Goal: Task Accomplishment & Management: Use online tool/utility

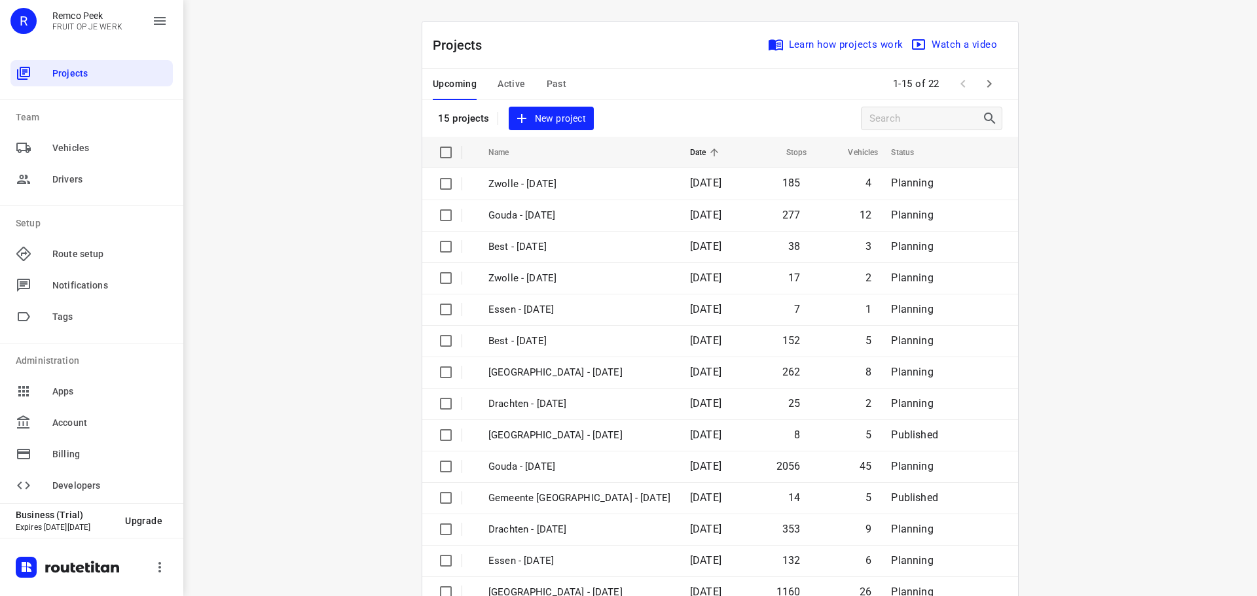
click at [505, 87] on span "Active" at bounding box center [511, 84] width 27 height 16
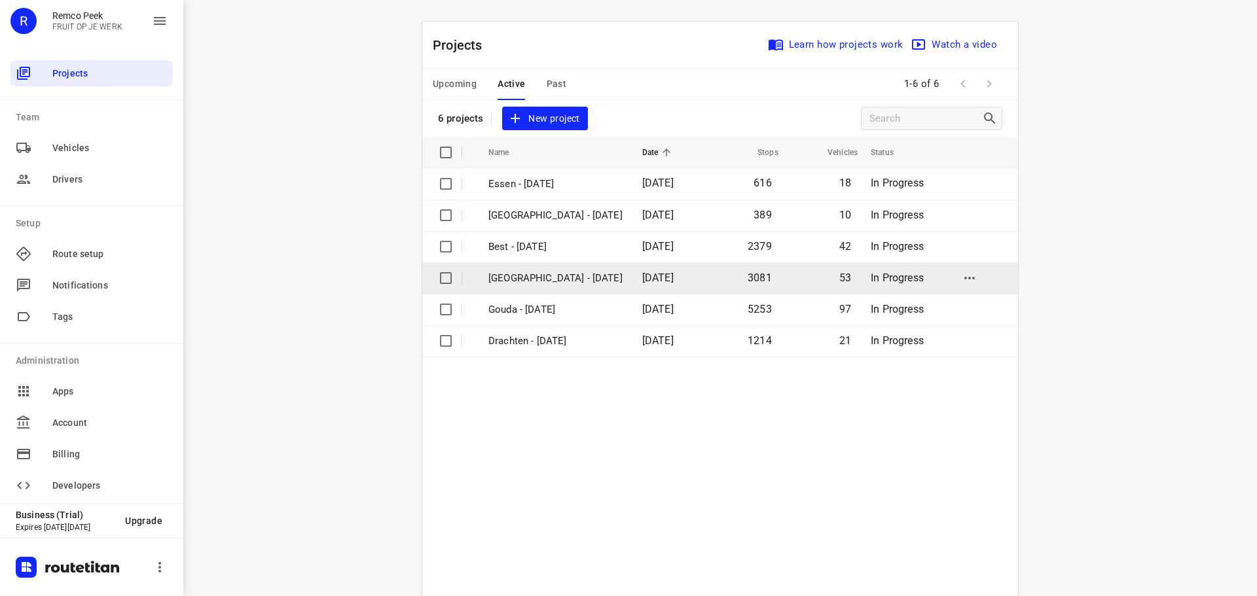
click at [534, 281] on p "[GEOGRAPHIC_DATA] - [DATE]" at bounding box center [555, 278] width 134 height 15
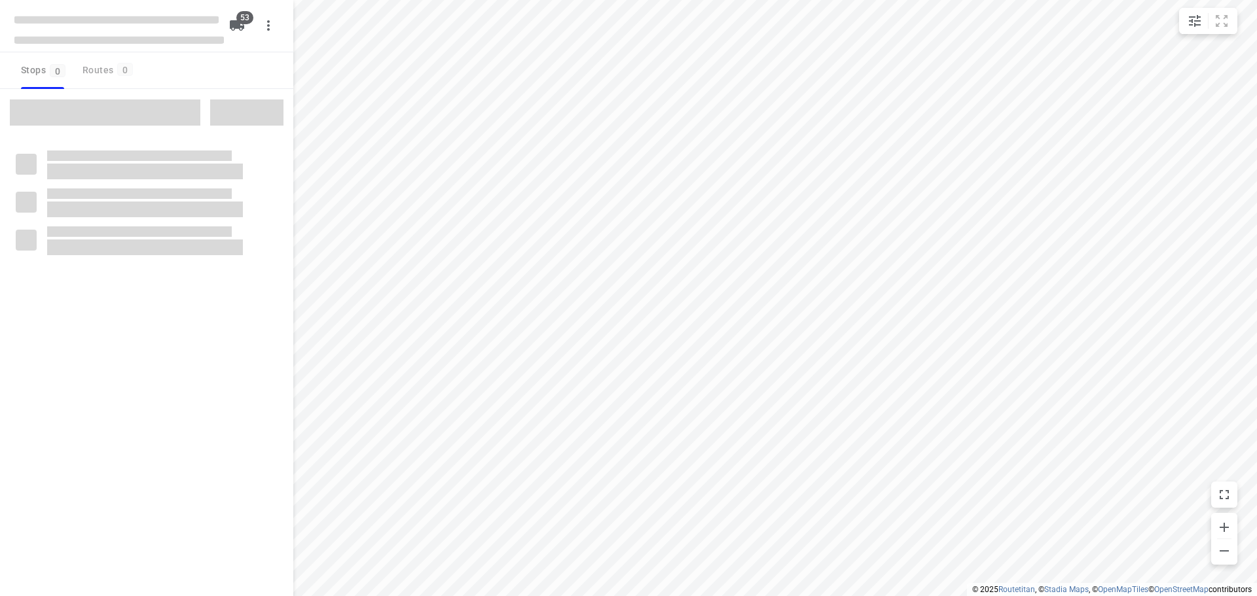
checkbox input "true"
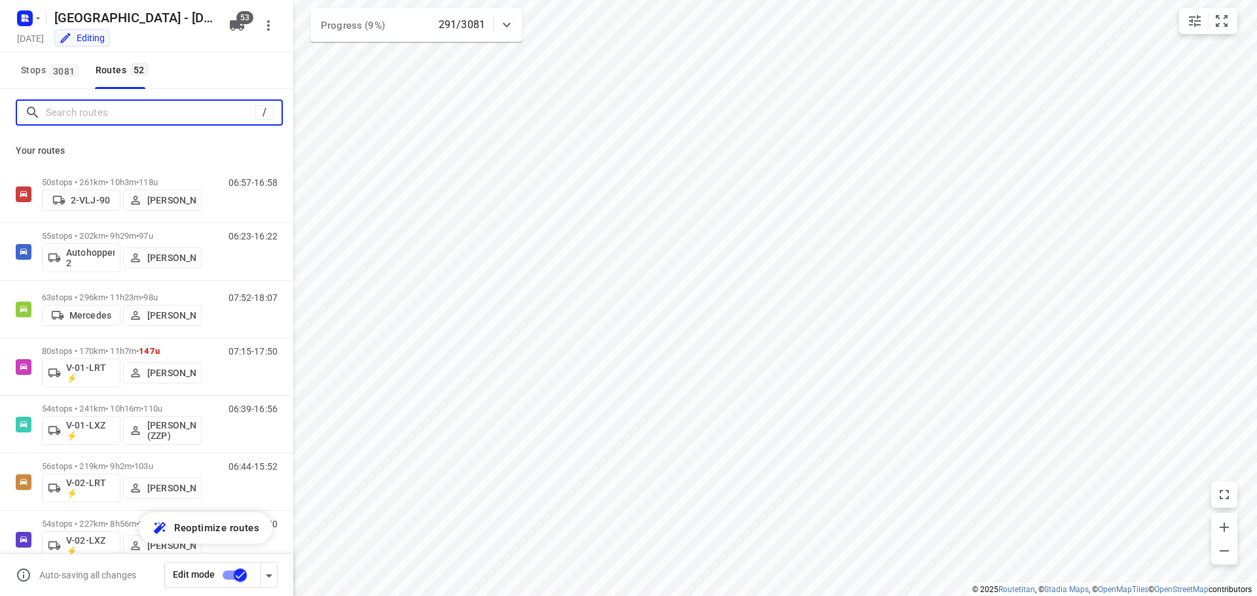
click at [160, 114] on input "Search routes" at bounding box center [150, 113] width 209 height 20
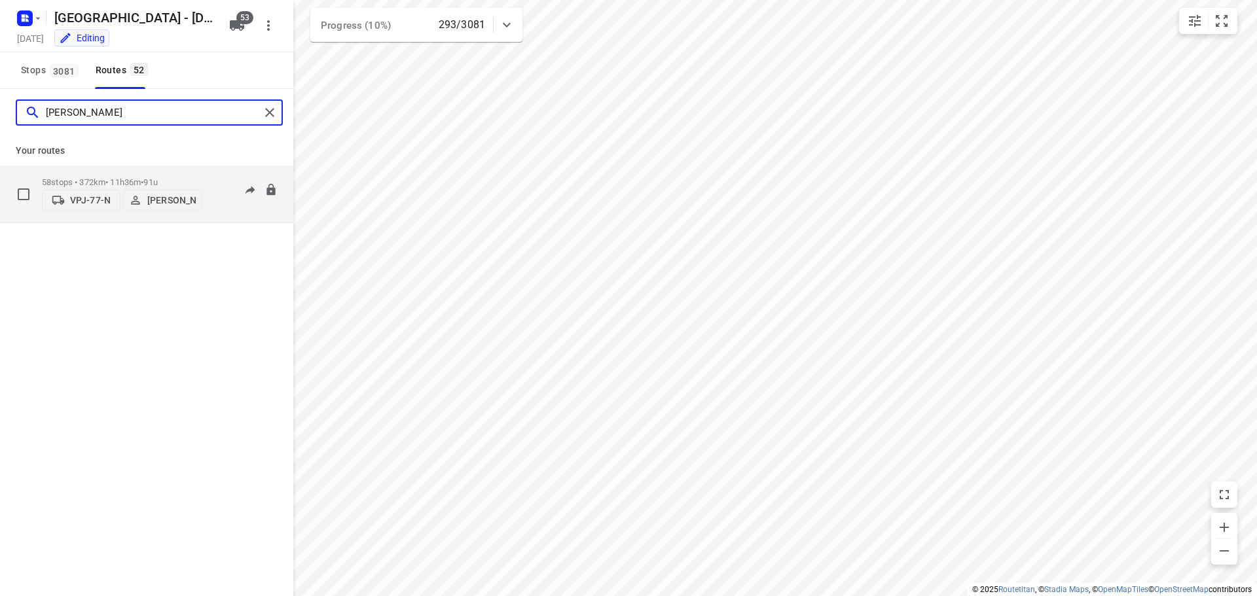
type input "sven"
click at [145, 177] on p "58 stops • 372km • 11h36m • 91u" at bounding box center [122, 182] width 160 height 10
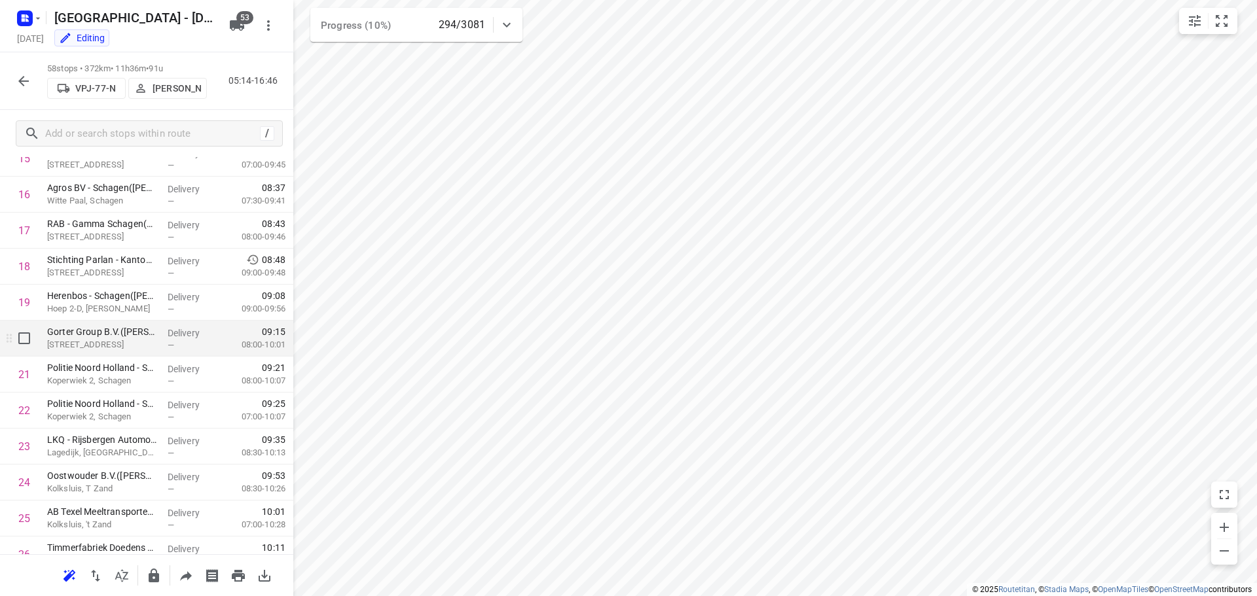
scroll to position [327, 0]
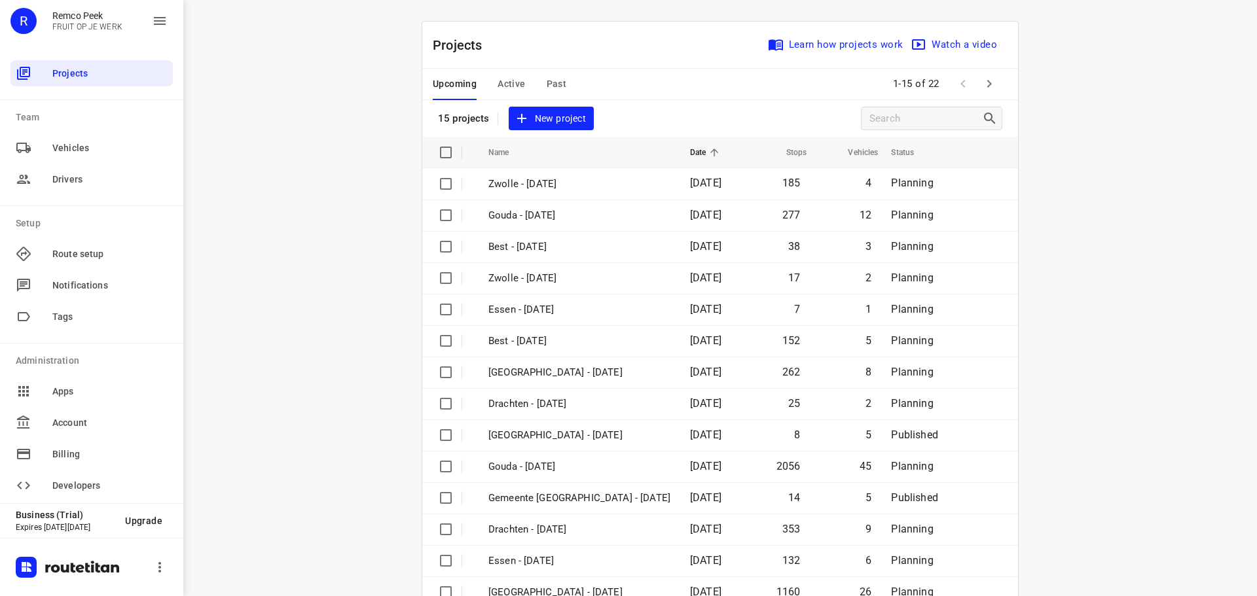
click at [509, 86] on span "Active" at bounding box center [511, 84] width 27 height 16
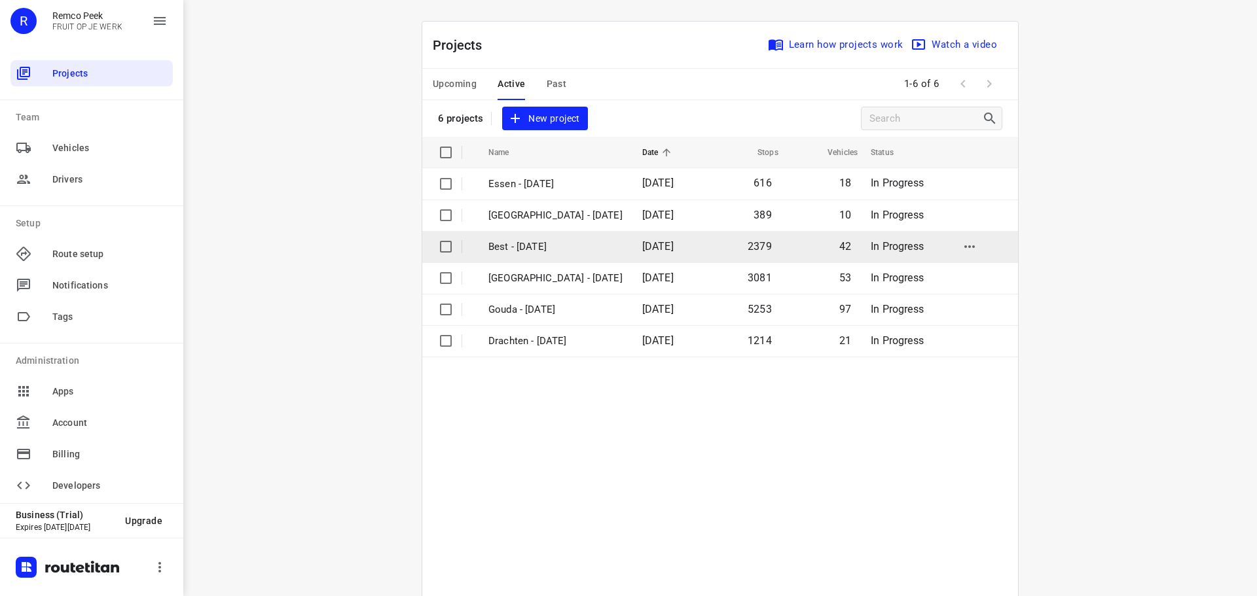
click at [515, 251] on p "Best - [DATE]" at bounding box center [555, 247] width 134 height 15
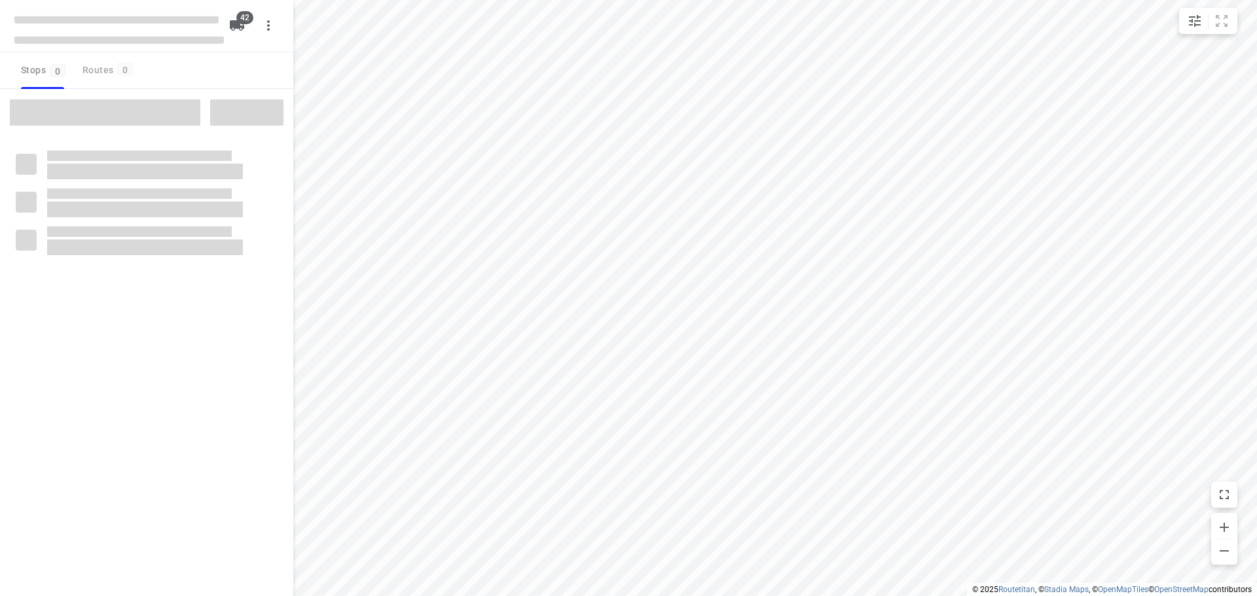
checkbox input "true"
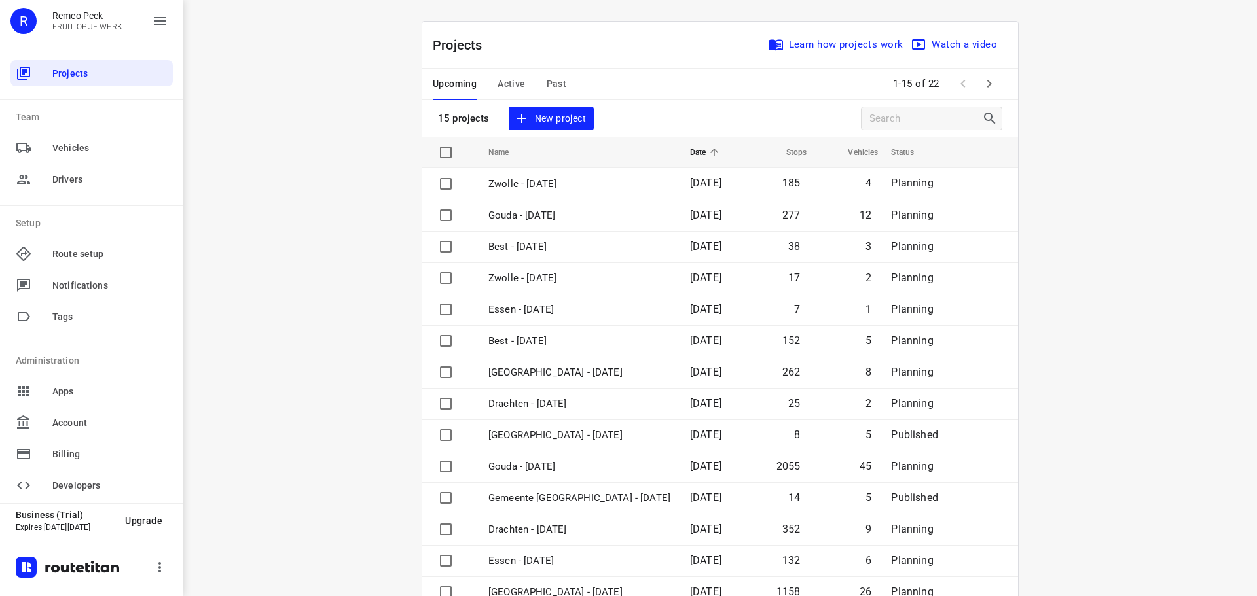
click at [505, 86] on span "Active" at bounding box center [511, 84] width 27 height 16
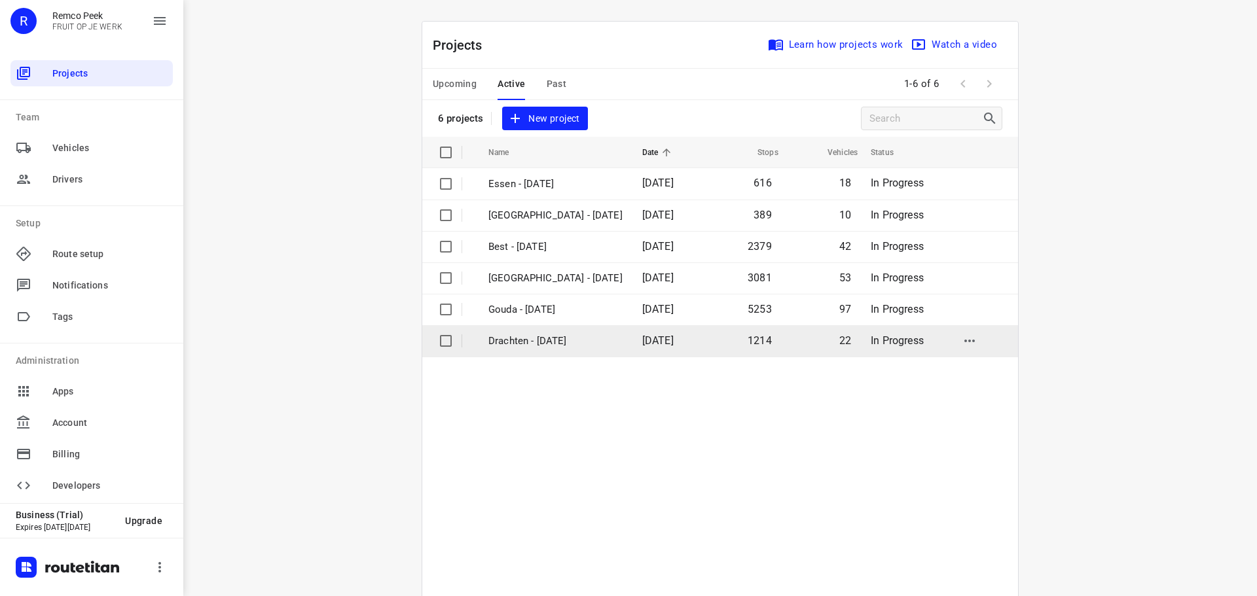
click at [539, 341] on p "Drachten - [DATE]" at bounding box center [555, 341] width 134 height 15
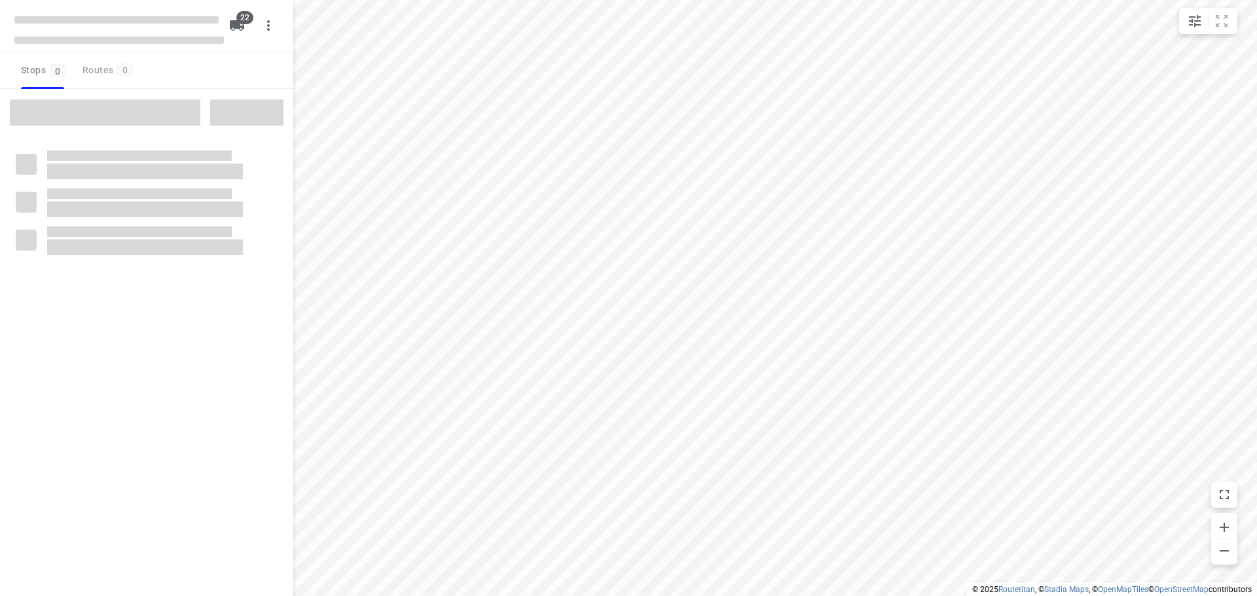
checkbox input "true"
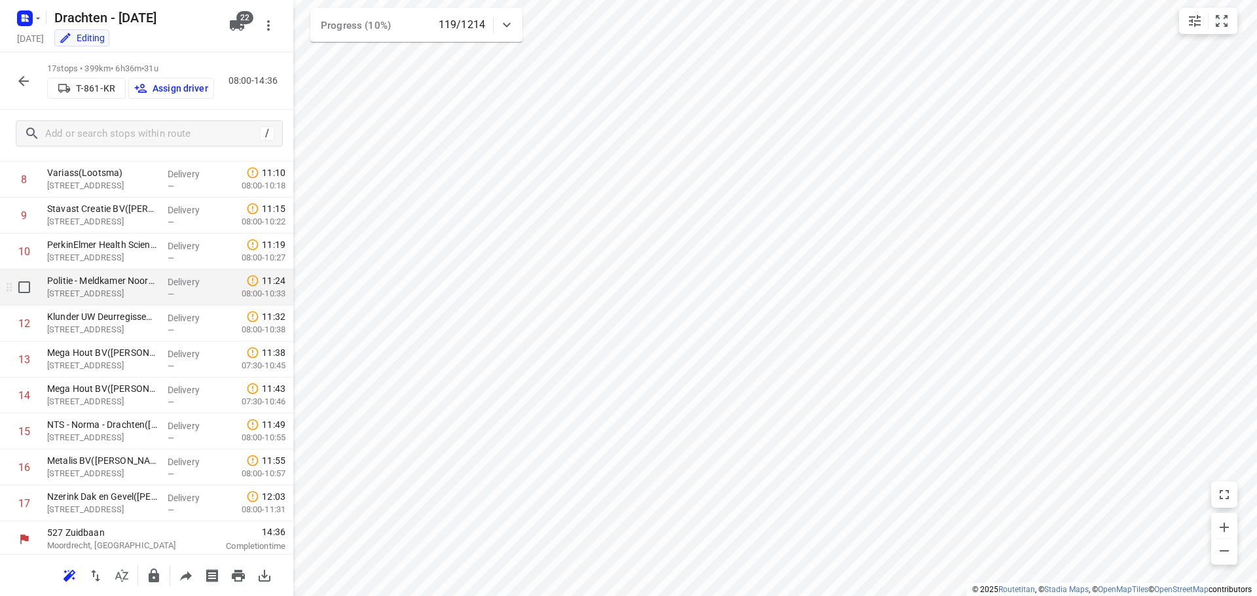
scroll to position [316, 0]
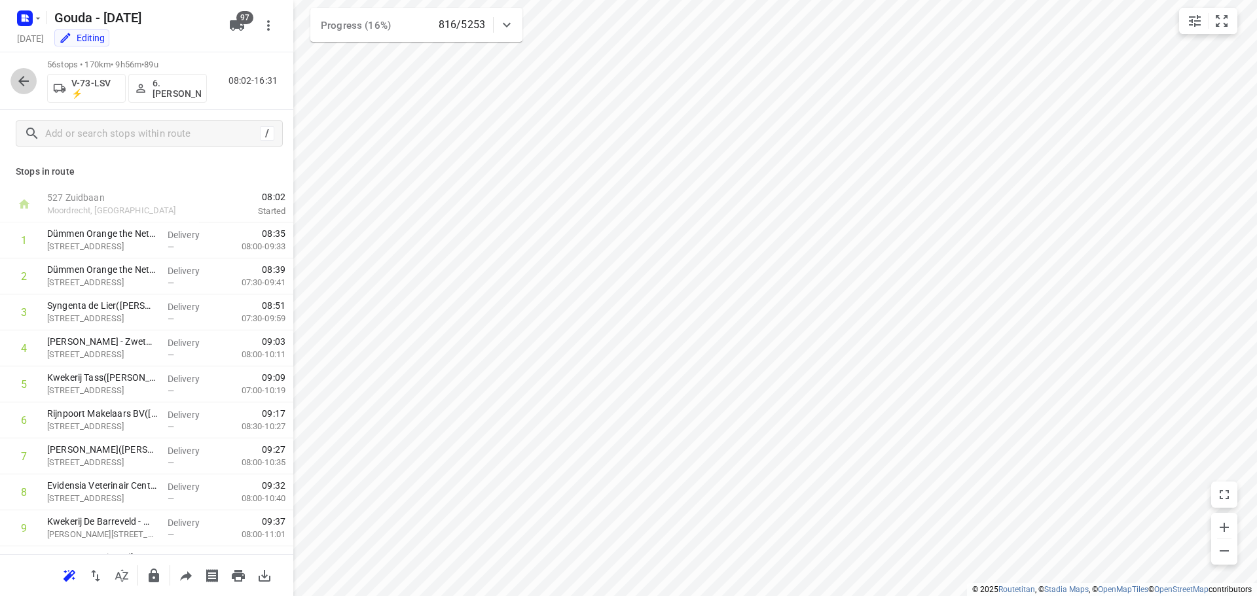
click at [18, 76] on icon "button" at bounding box center [24, 81] width 16 height 16
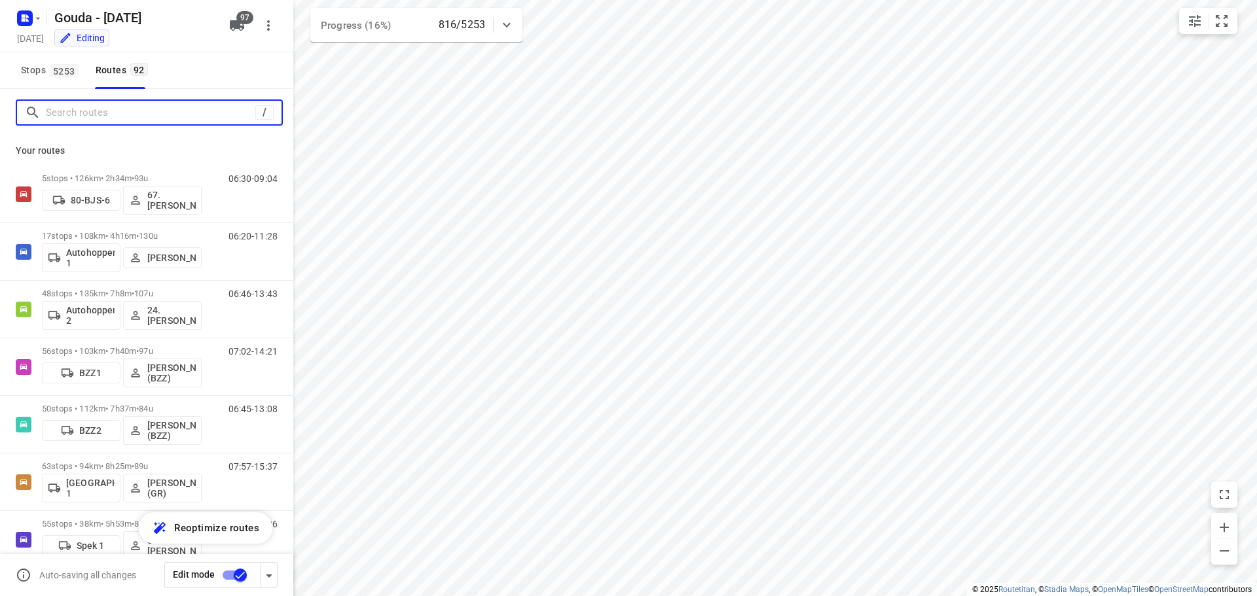
click at [82, 118] on input "Search routes" at bounding box center [150, 113] width 209 height 20
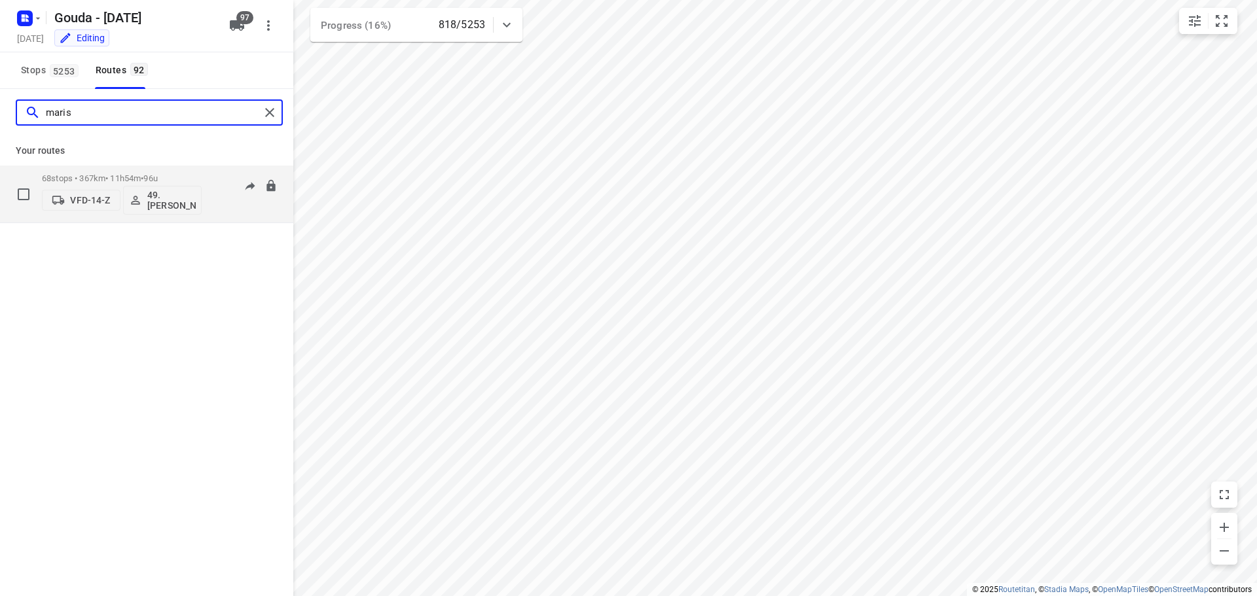
type input "maris"
click at [119, 174] on p "68 stops • 367km • 11h54m • 96u" at bounding box center [122, 178] width 160 height 10
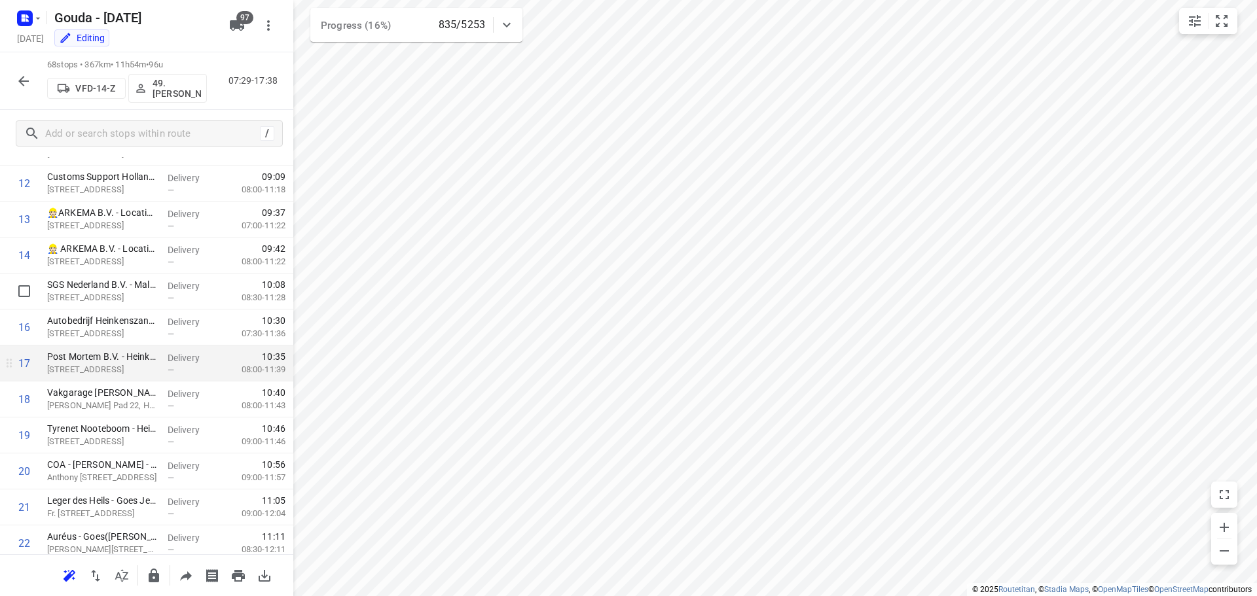
scroll to position [393, 0]
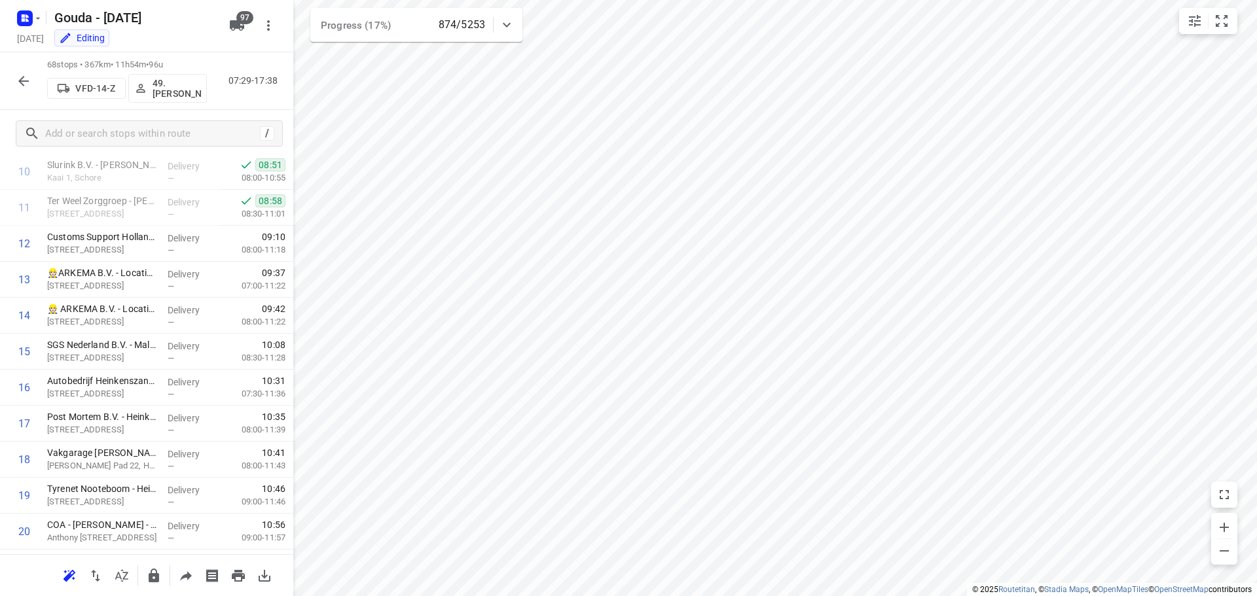
click at [23, 81] on icon "button" at bounding box center [23, 81] width 10 height 10
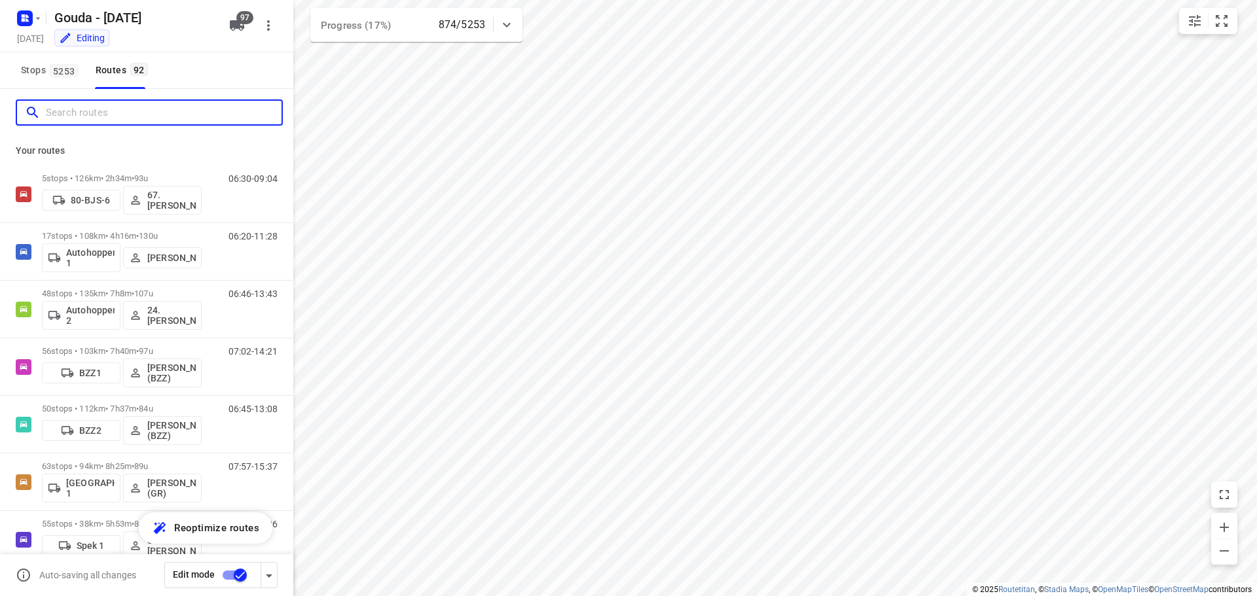
click at [100, 114] on input "Search routes" at bounding box center [164, 113] width 236 height 20
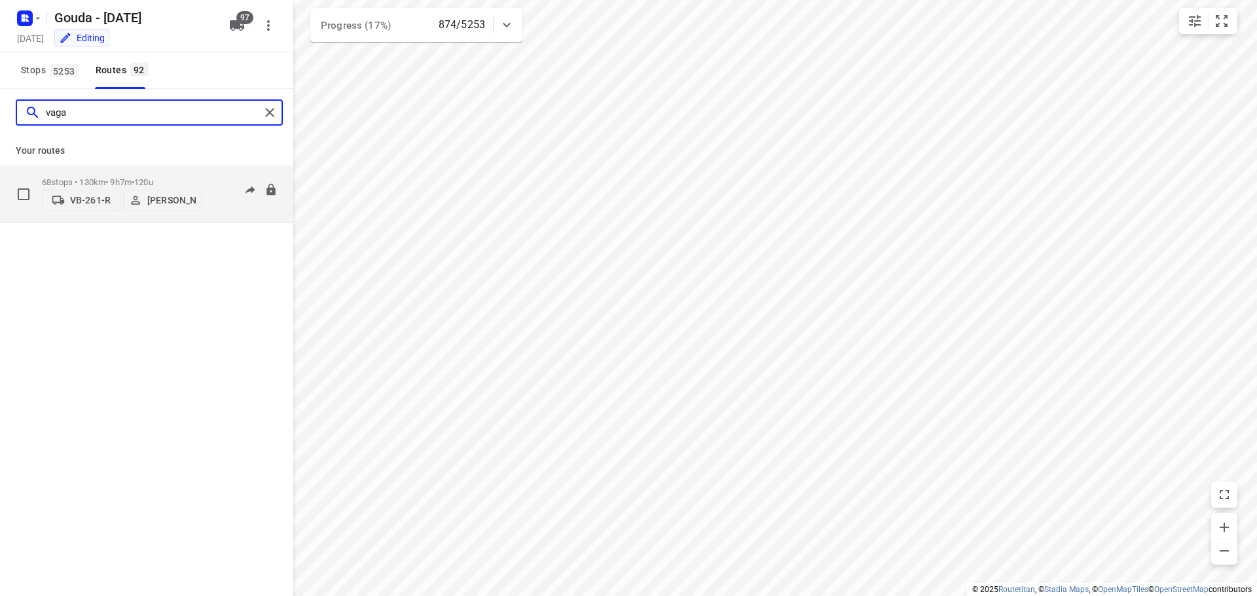
type input "vaga"
click at [101, 183] on p "68 stops • 130km • 9h7m • 120u" at bounding box center [122, 182] width 160 height 10
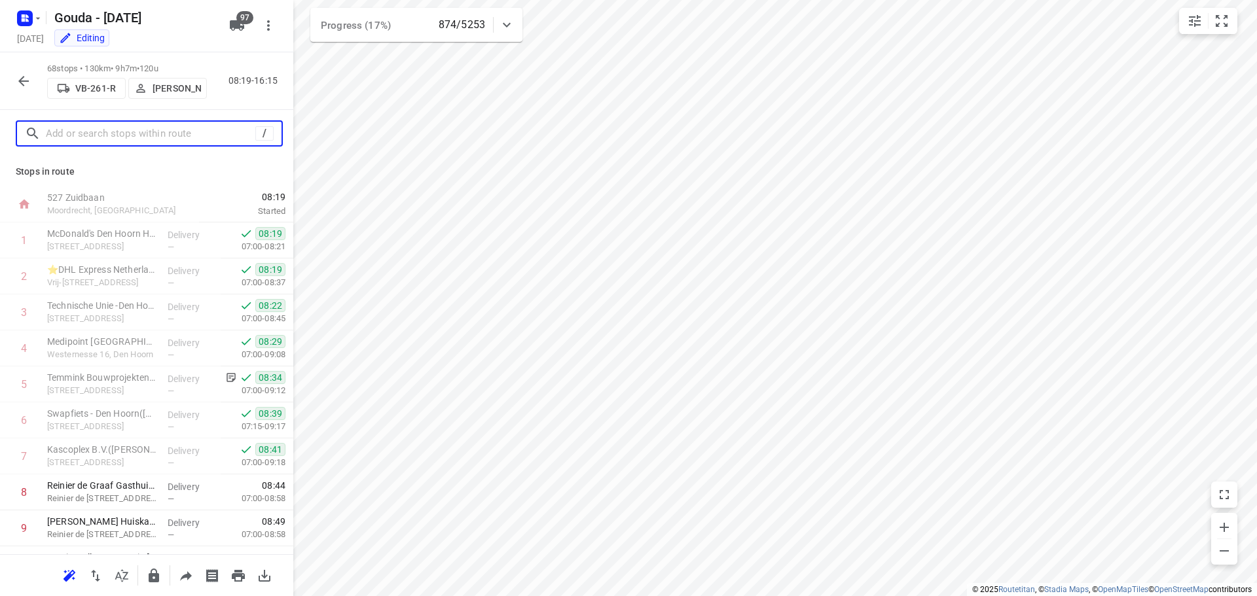
click at [141, 134] on input "text" at bounding box center [150, 134] width 209 height 20
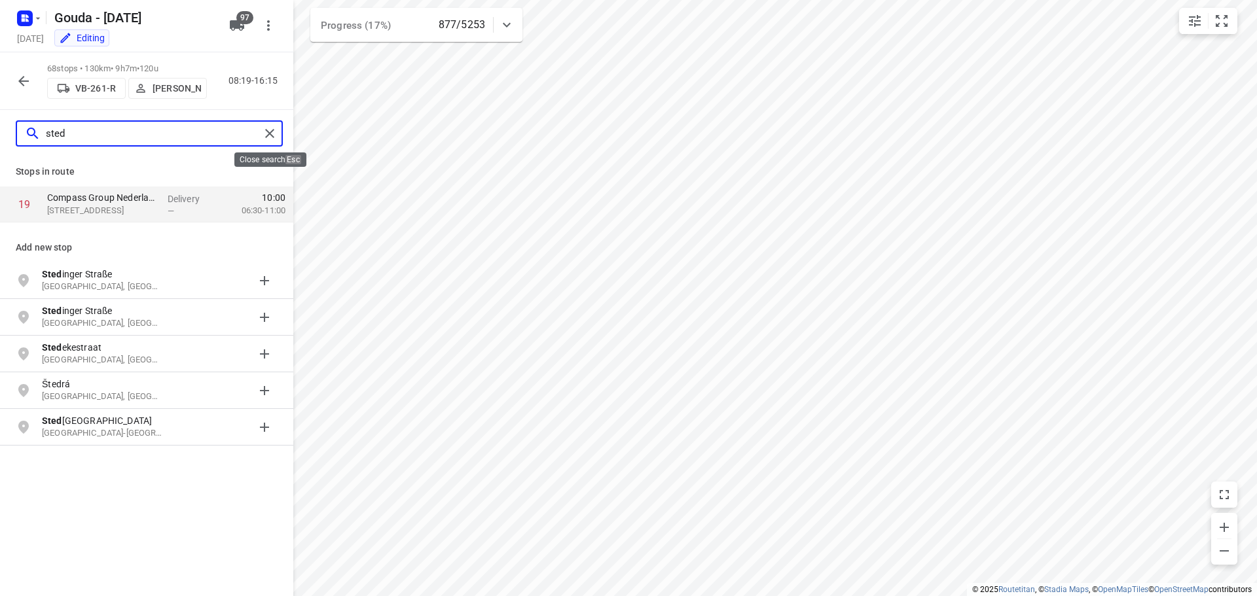
type input "sted"
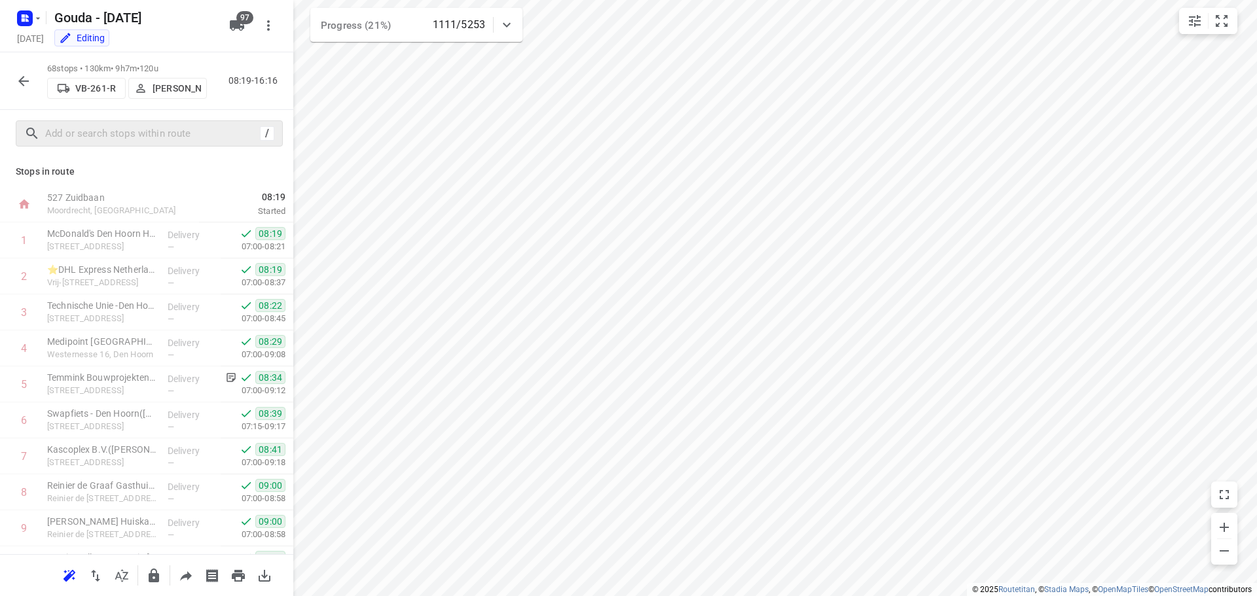
click at [18, 77] on icon "button" at bounding box center [24, 81] width 16 height 16
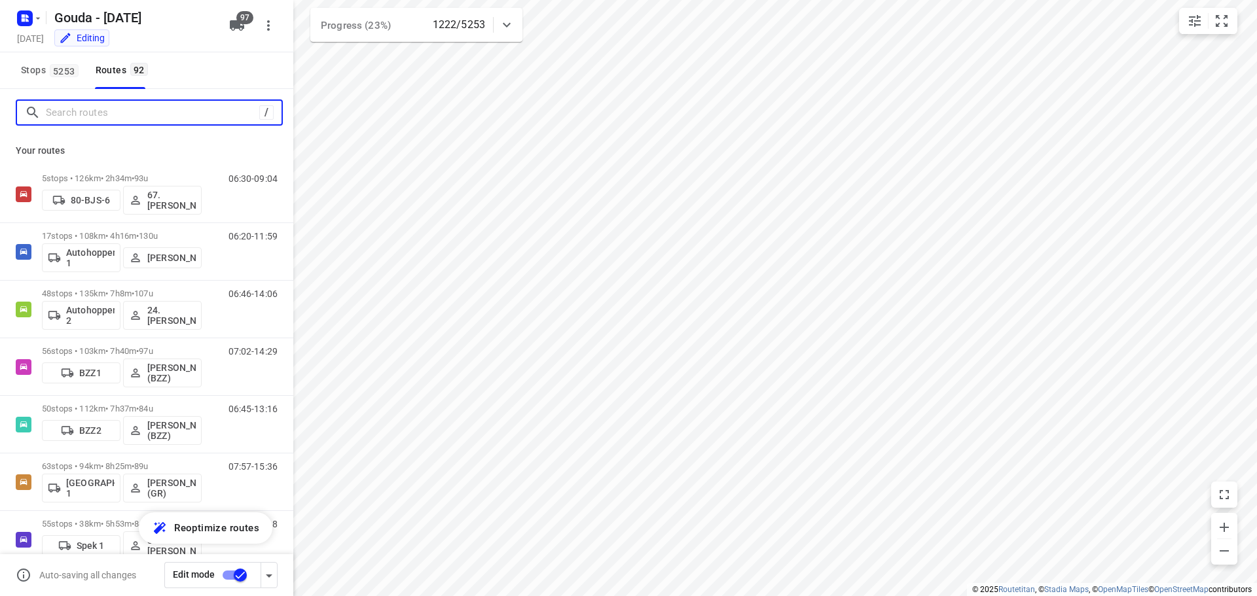
click at [75, 103] on input "Search routes" at bounding box center [152, 113] width 213 height 20
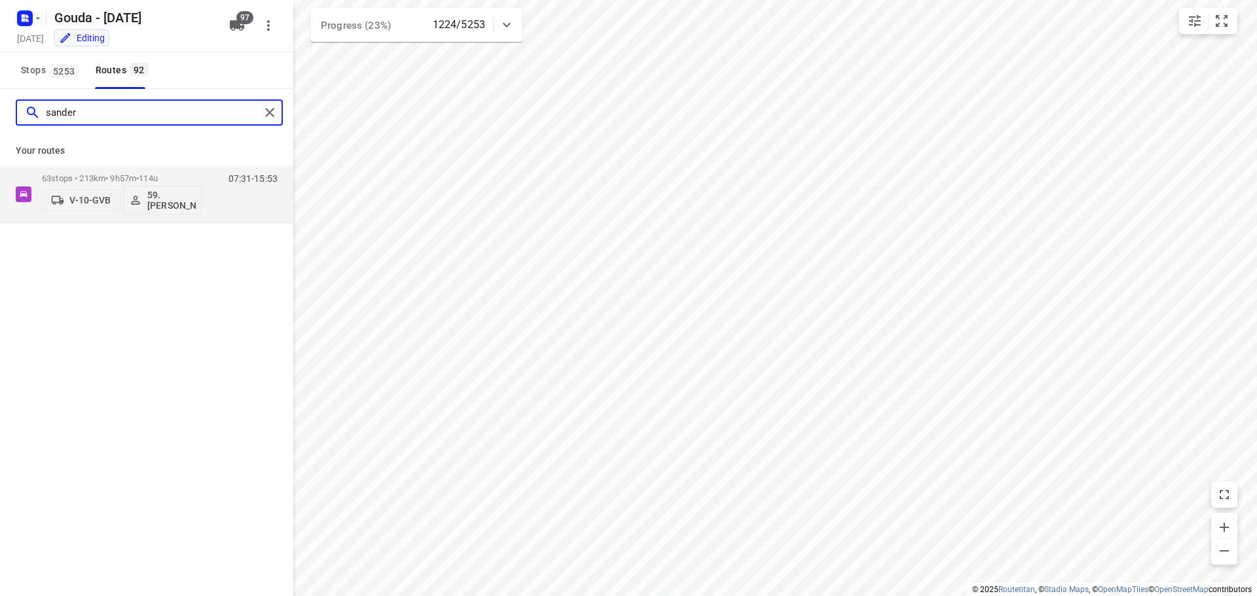
click at [90, 113] on input "sander" at bounding box center [153, 113] width 214 height 20
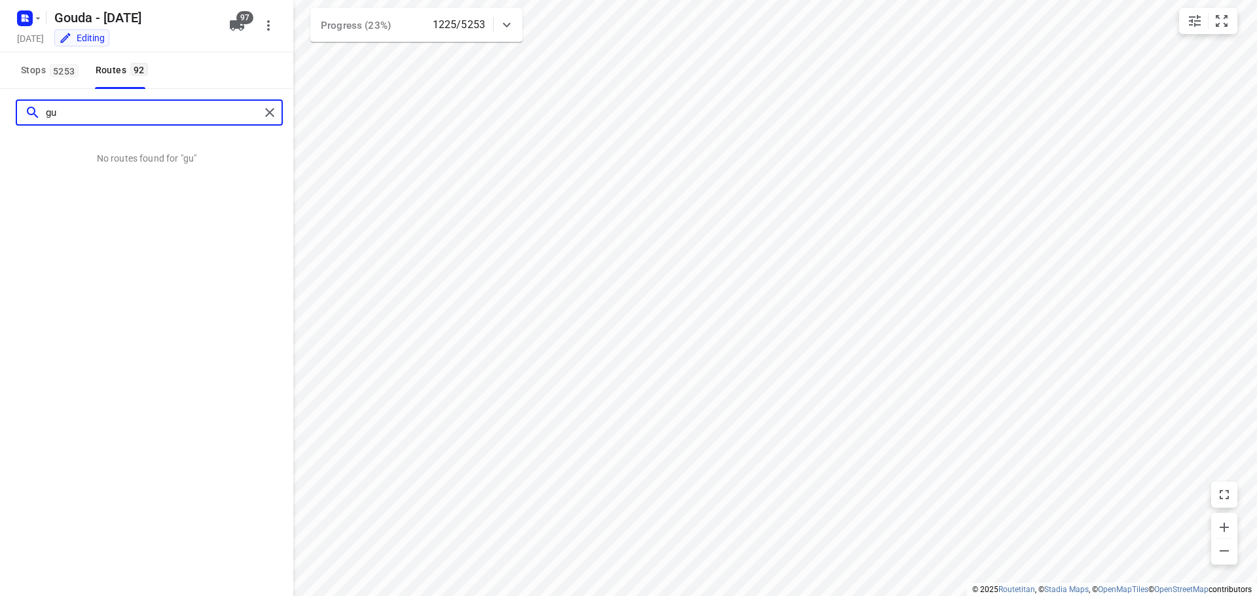
type input "g"
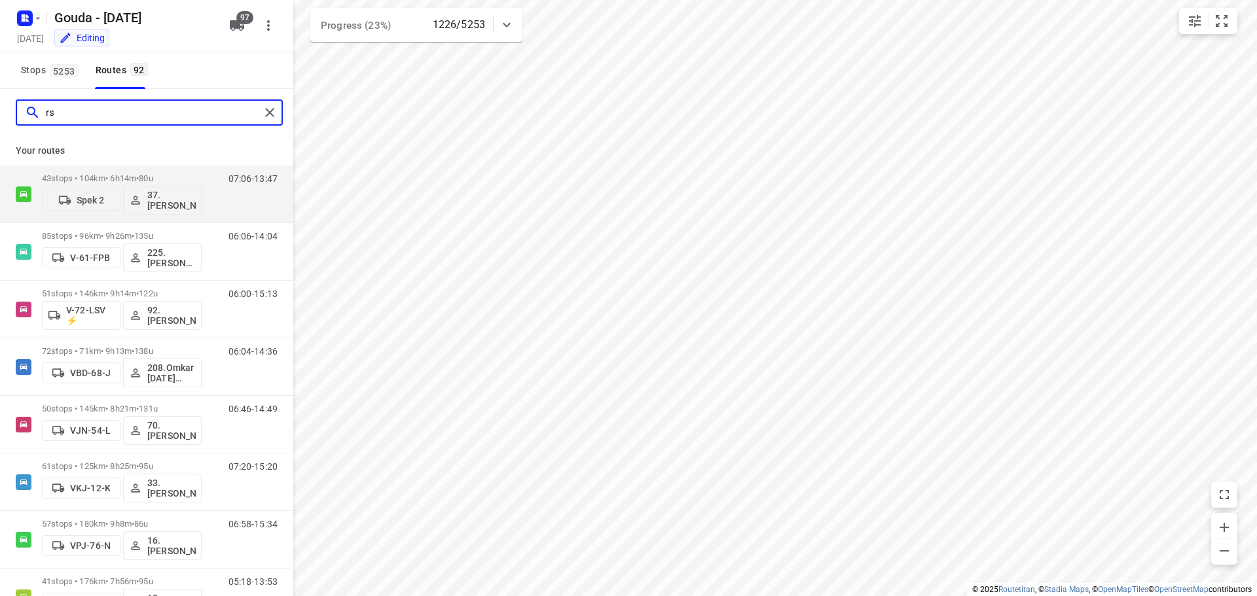
type input "rse"
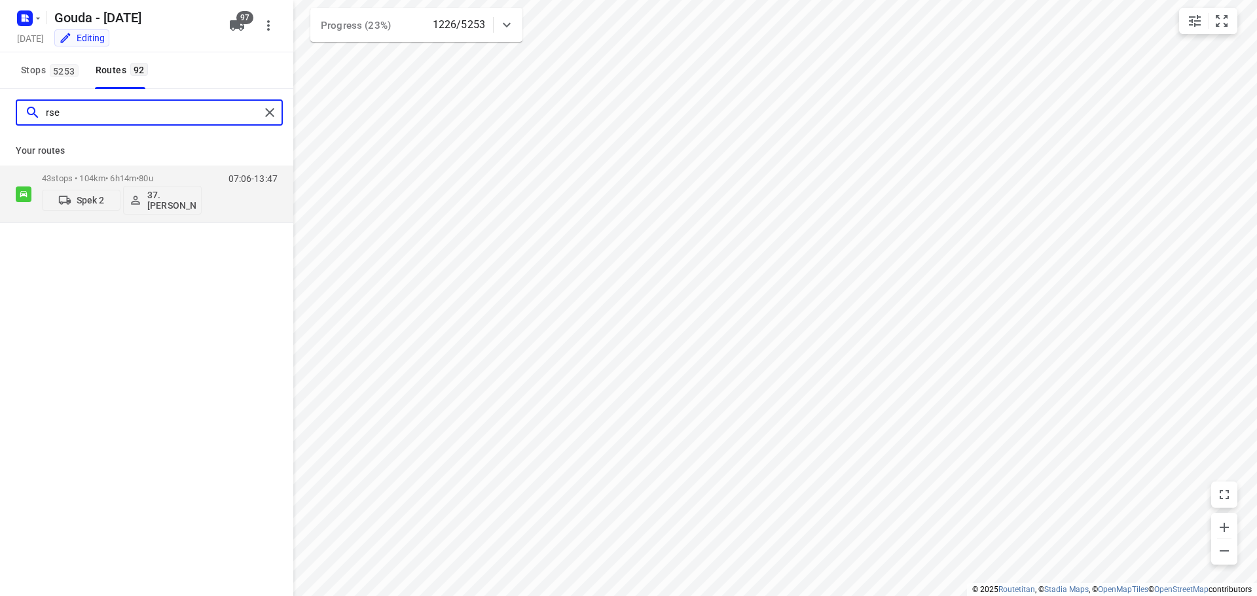
click at [149, 122] on input "rse" at bounding box center [153, 113] width 214 height 20
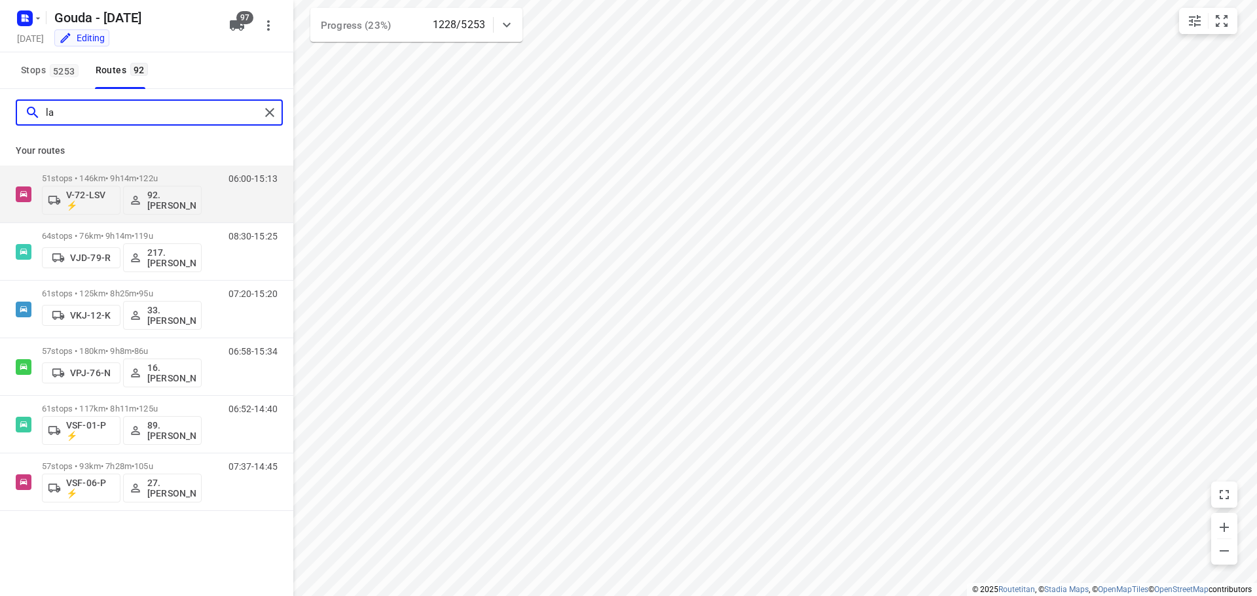
type input "l"
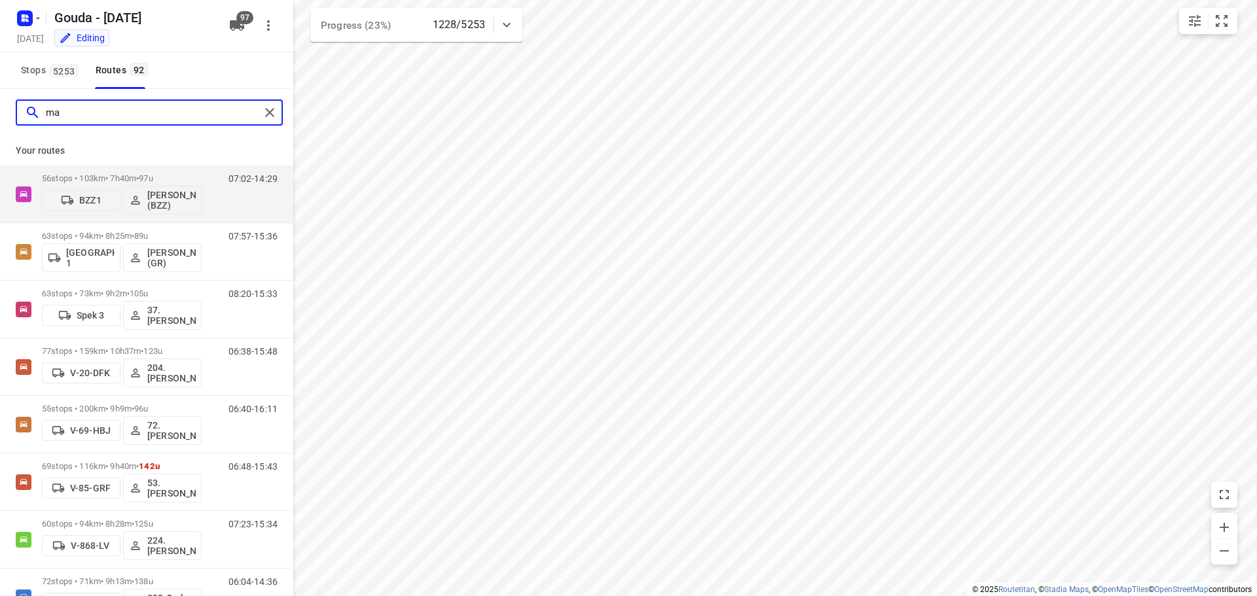
type input "m"
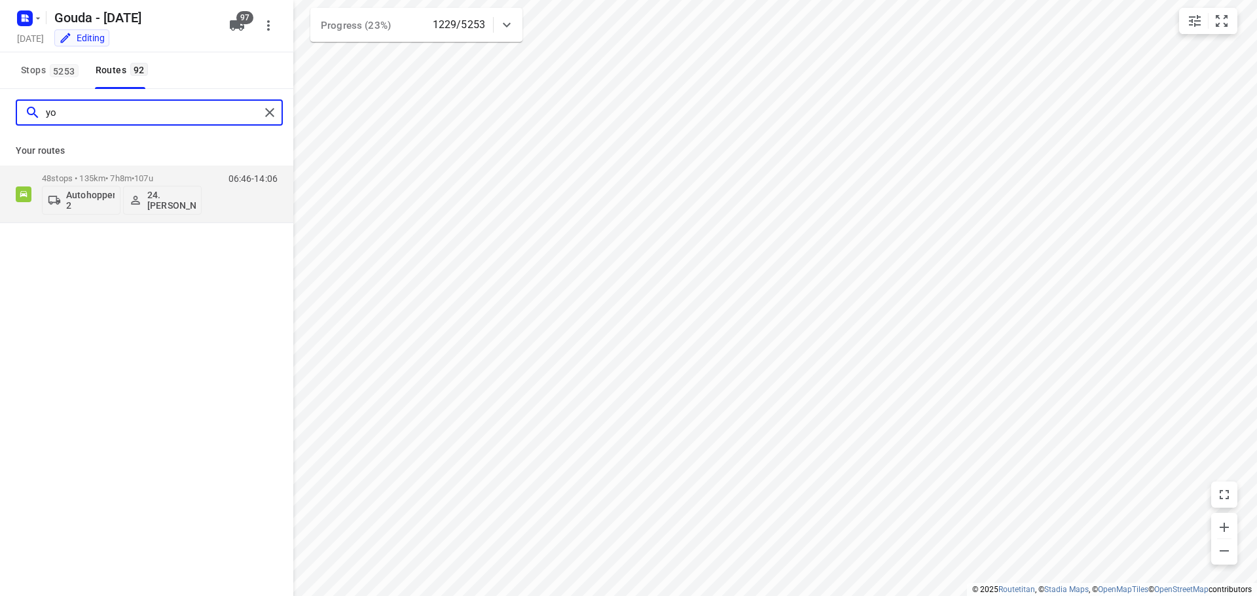
type input "y"
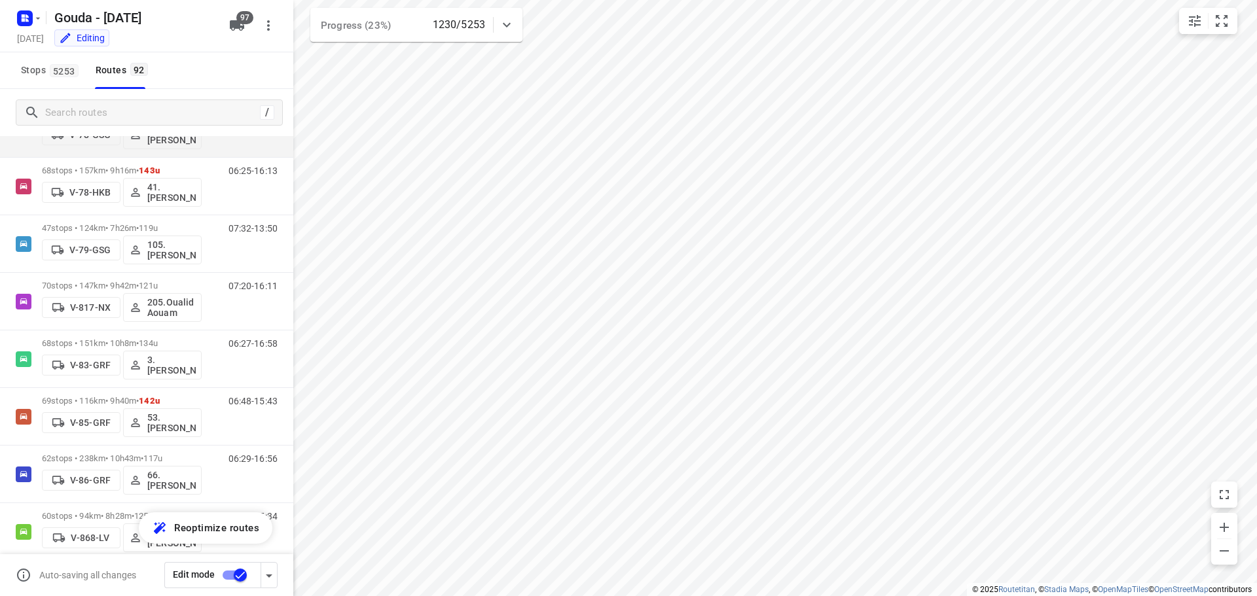
scroll to position [2029, 0]
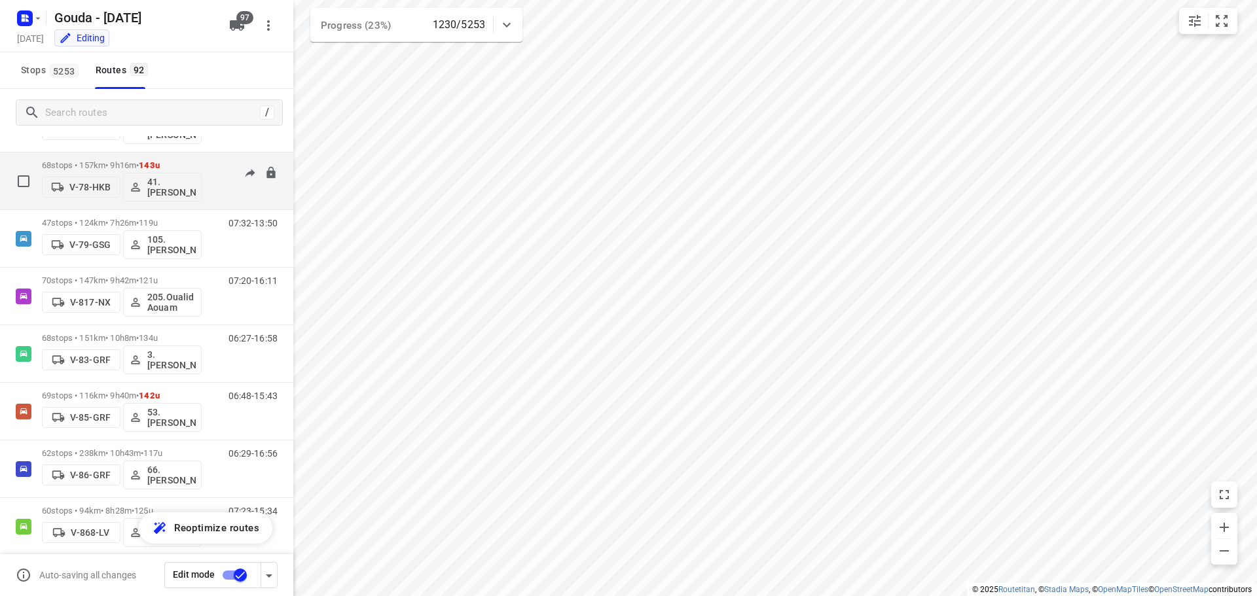
click at [212, 196] on div "06:25-16:13" at bounding box center [244, 184] width 65 height 48
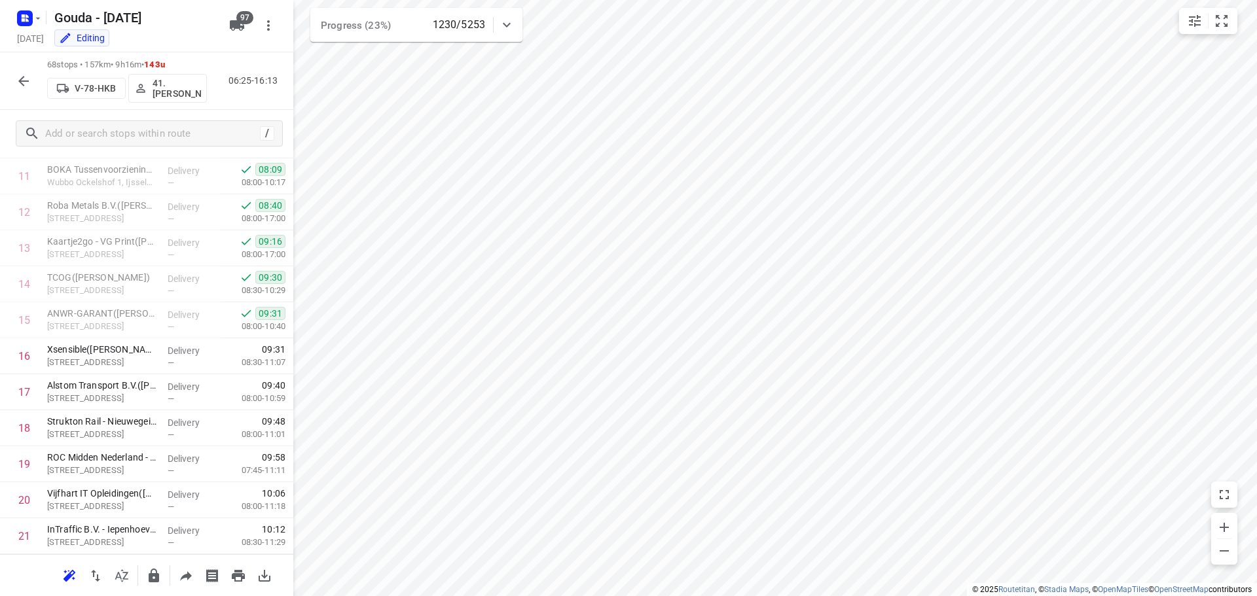
scroll to position [496, 0]
click at [18, 83] on icon "button" at bounding box center [24, 81] width 16 height 16
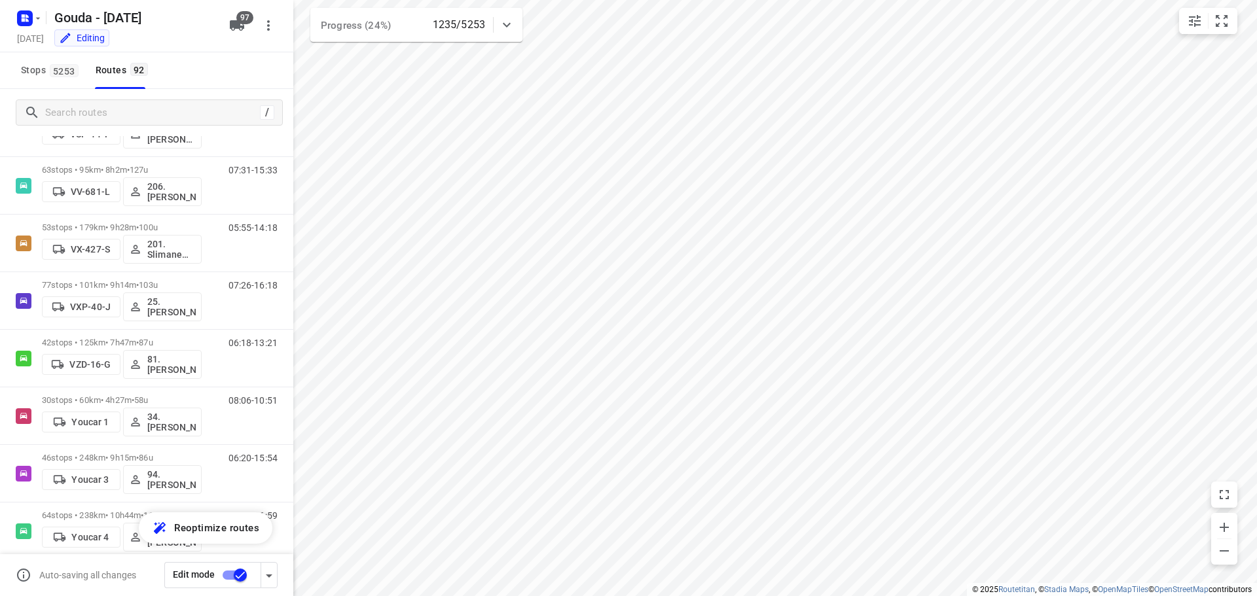
scroll to position [4924, 0]
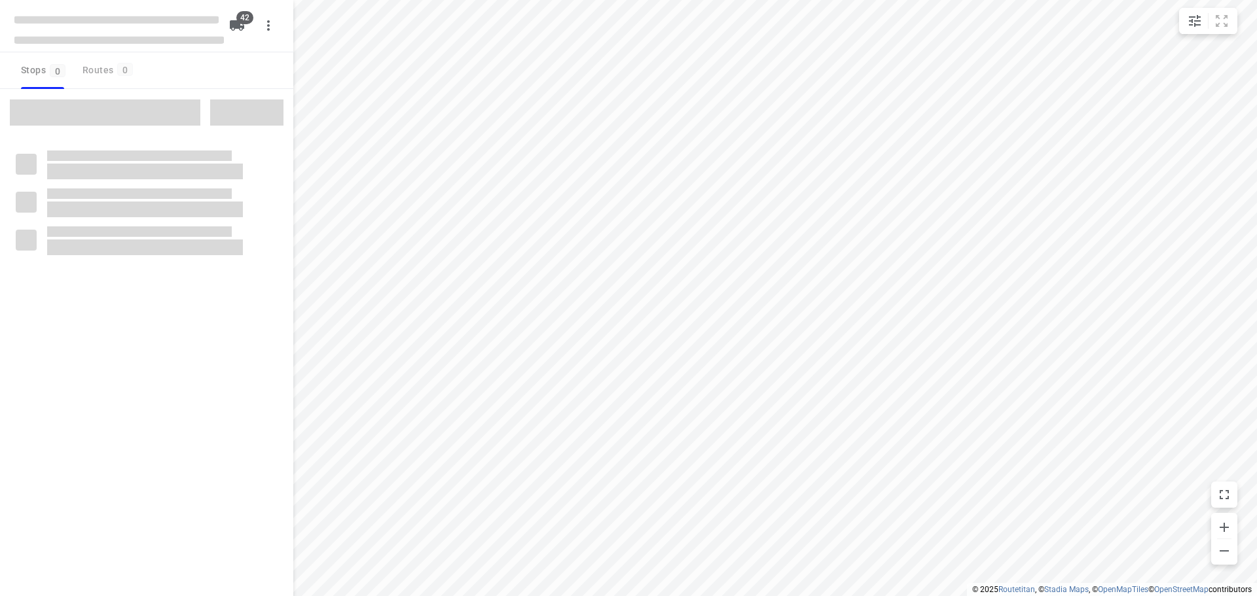
checkbox input "true"
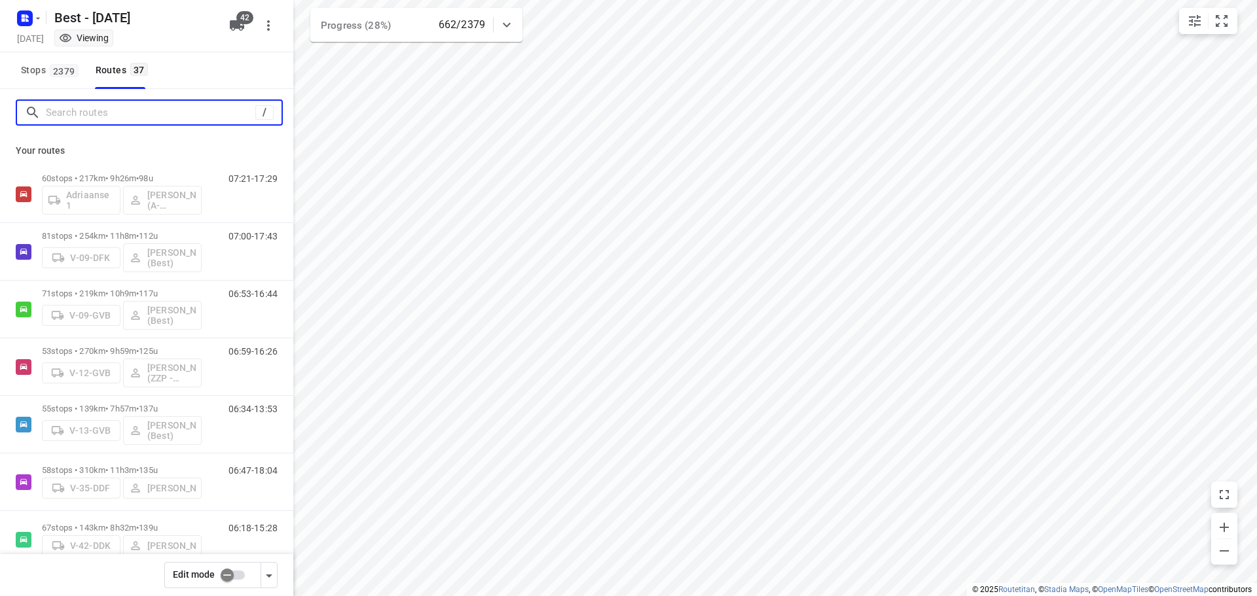
click at [143, 114] on input "Search routes" at bounding box center [150, 113] width 209 height 20
click at [60, 103] on input "Search routes" at bounding box center [150, 113] width 209 height 20
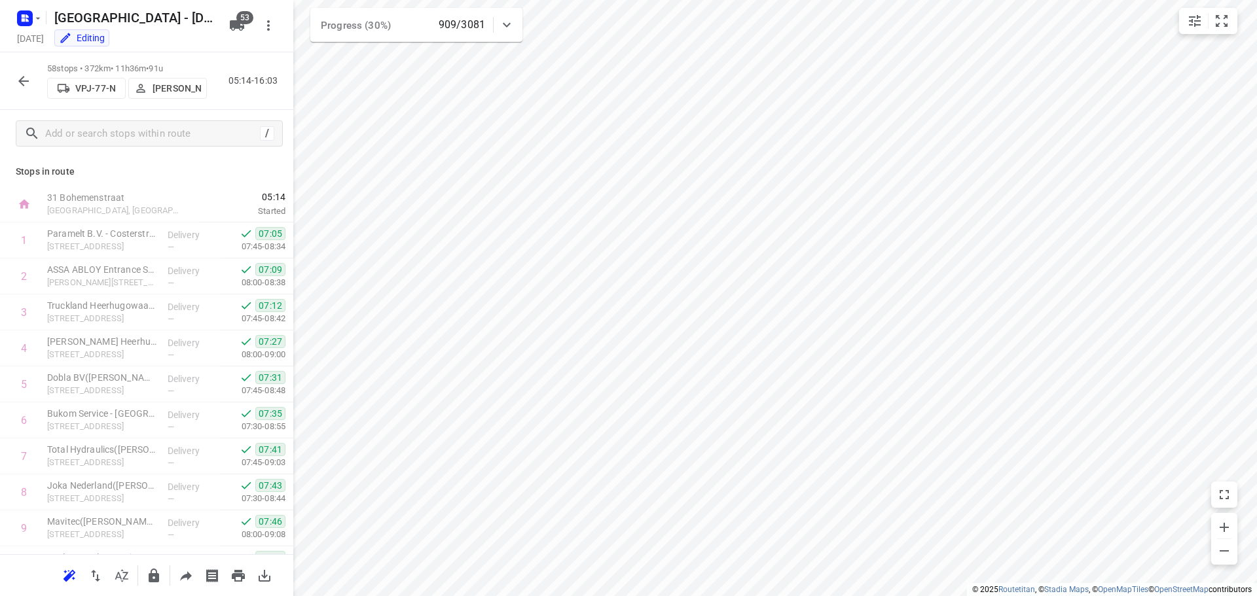
scroll to position [327, 0]
click at [20, 79] on icon "button" at bounding box center [23, 81] width 10 height 10
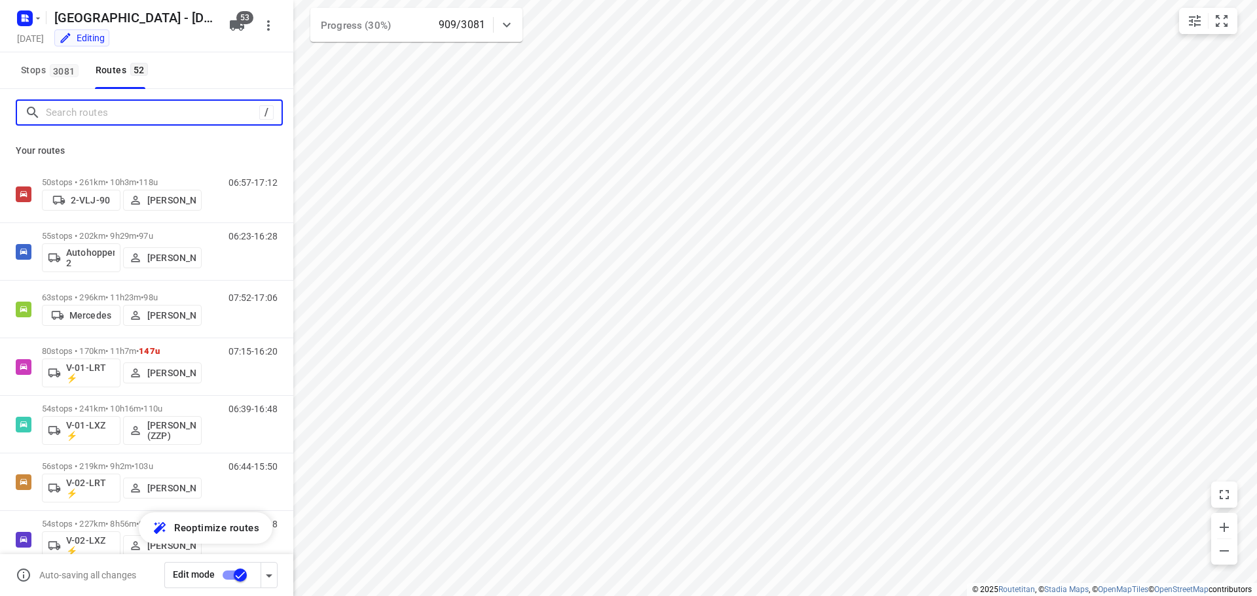
click at [62, 106] on input "Search routes" at bounding box center [152, 113] width 213 height 20
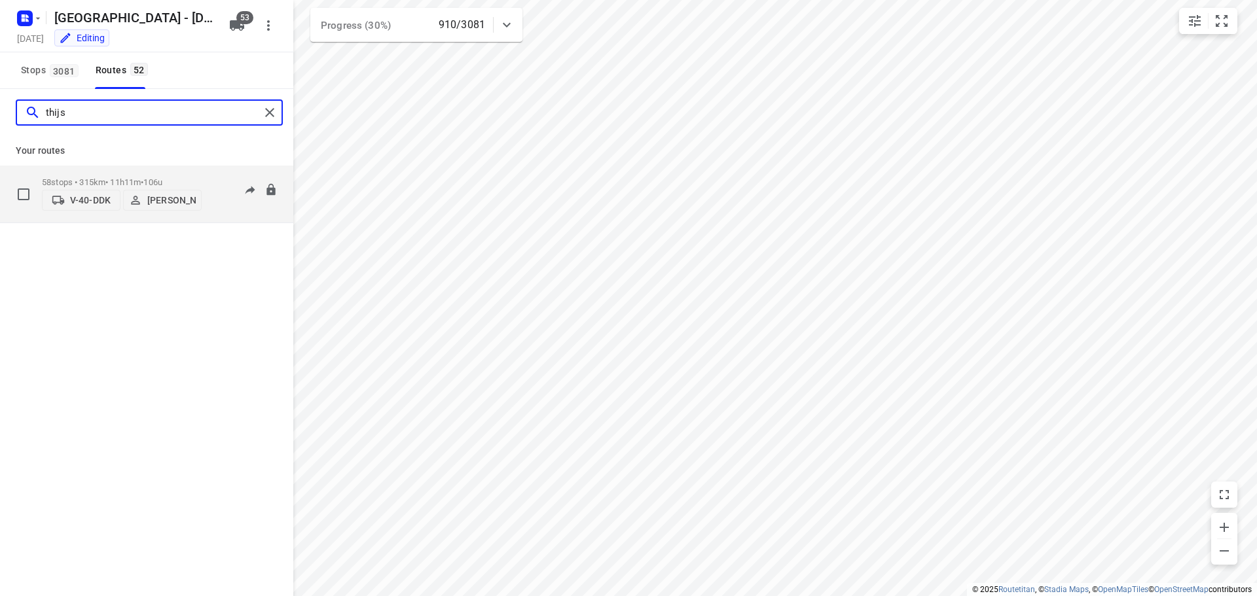
type input "thijs"
click at [147, 177] on p "58 stops • 315km • 11h11m • 106u" at bounding box center [122, 182] width 160 height 10
